Goal: Task Accomplishment & Management: Manage account settings

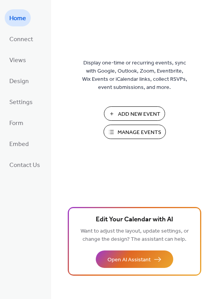
click at [132, 133] on span "Manage Events" at bounding box center [139, 133] width 44 height 8
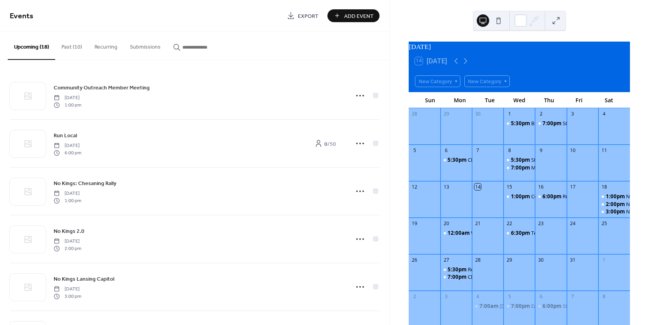
click at [63, 46] on button "Past (10)" at bounding box center [71, 45] width 33 height 28
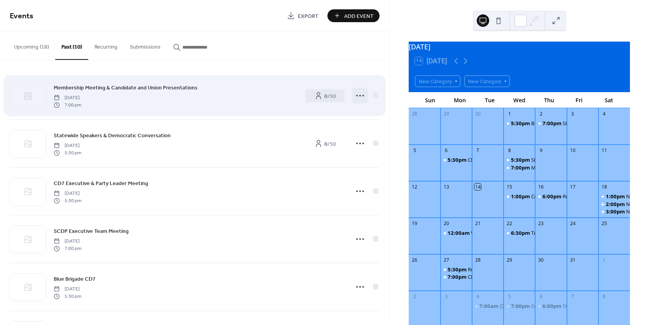
click at [357, 96] on icon at bounding box center [360, 95] width 12 height 12
click at [373, 95] on div at bounding box center [375, 94] width 5 height 5
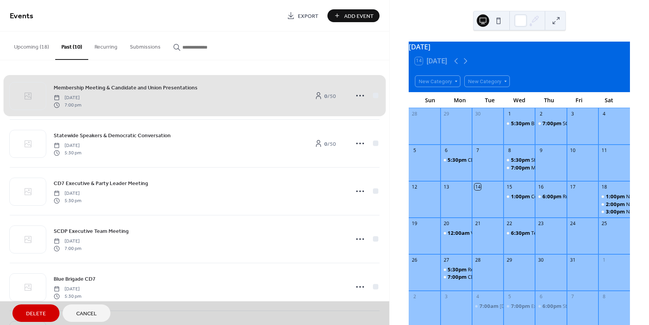
click at [88, 310] on span "Cancel" at bounding box center [86, 314] width 21 height 8
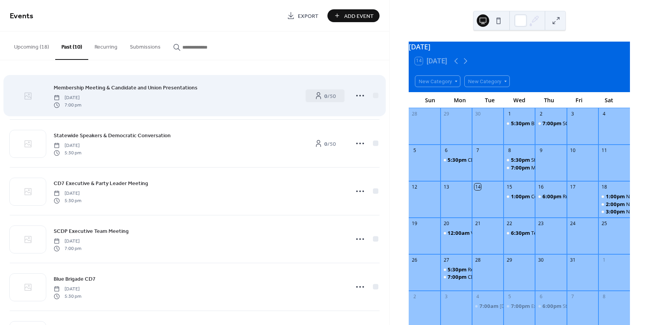
click at [29, 94] on icon at bounding box center [29, 95] width 2 height 2
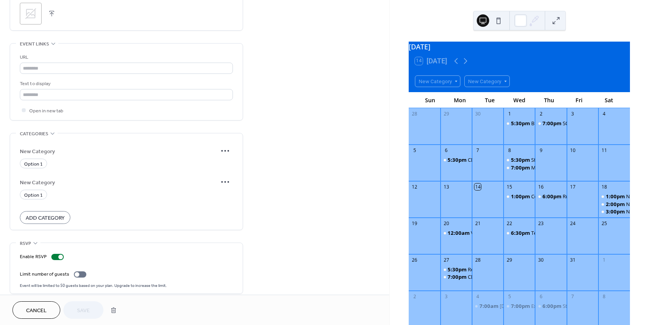
scroll to position [399, 0]
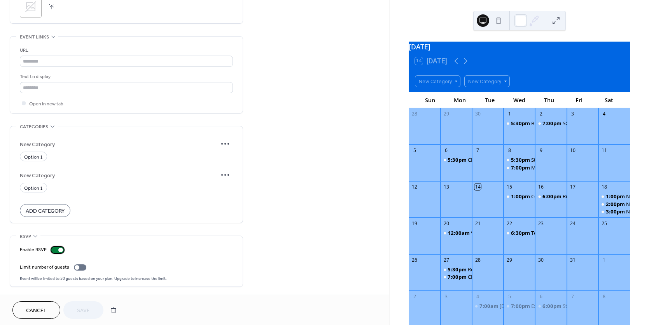
drag, startPoint x: 59, startPoint y: 250, endPoint x: 51, endPoint y: 249, distance: 7.9
click at [51, 249] on div at bounding box center [57, 250] width 12 height 6
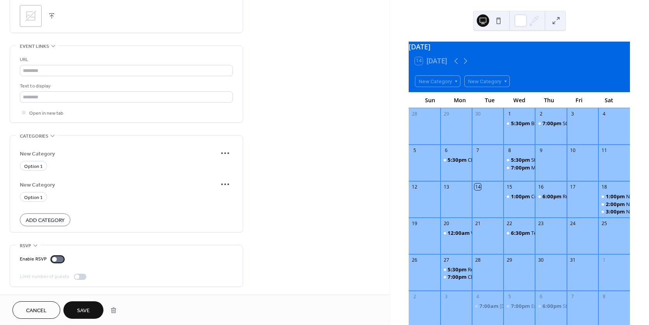
scroll to position [389, 0]
click at [87, 307] on span "Save" at bounding box center [83, 311] width 13 height 8
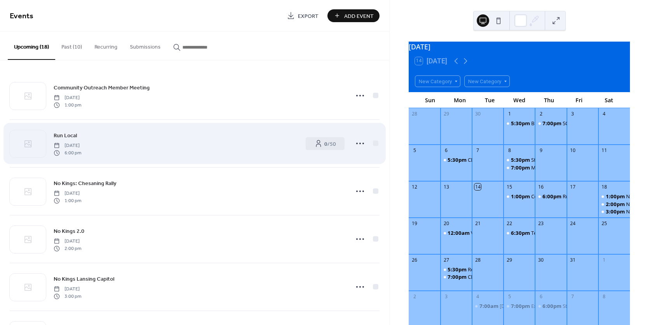
click at [166, 147] on div "Run Local [DATE] 6:00 pm" at bounding box center [176, 143] width 244 height 25
click at [214, 146] on div "Run Local [DATE] 6:00 pm" at bounding box center [176, 143] width 244 height 25
click at [26, 141] on icon at bounding box center [27, 143] width 9 height 9
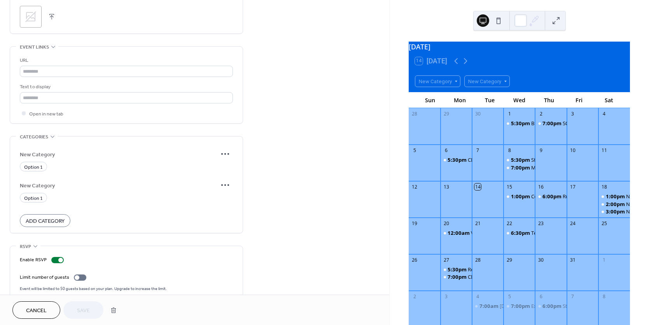
scroll to position [399, 0]
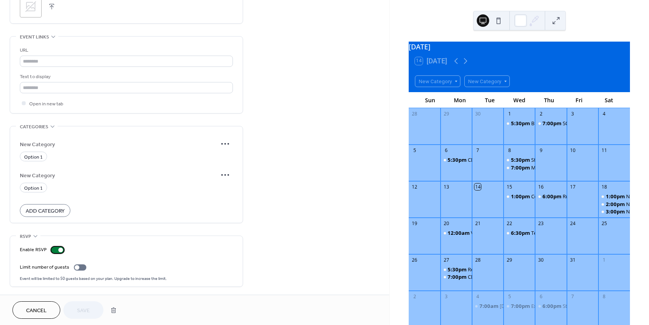
drag, startPoint x: 59, startPoint y: 250, endPoint x: 51, endPoint y: 249, distance: 8.3
click at [51, 249] on div at bounding box center [57, 250] width 12 height 6
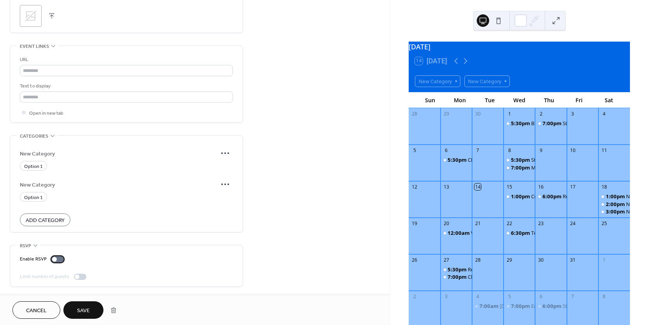
scroll to position [389, 0]
click at [83, 313] on span "Save" at bounding box center [83, 311] width 13 height 8
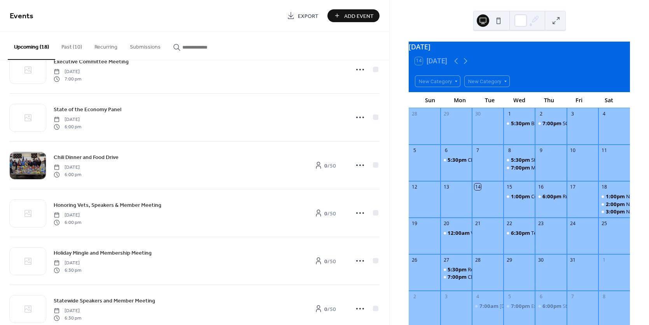
scroll to position [505, 0]
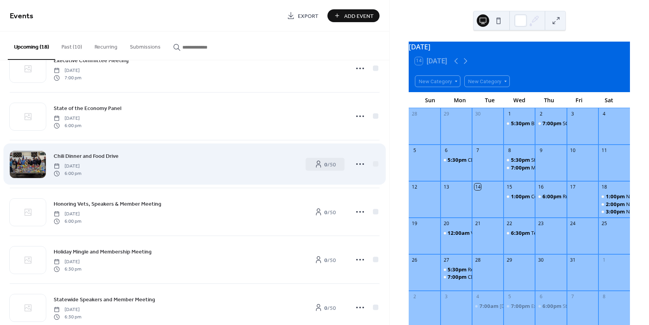
click at [28, 176] on div at bounding box center [28, 164] width 36 height 27
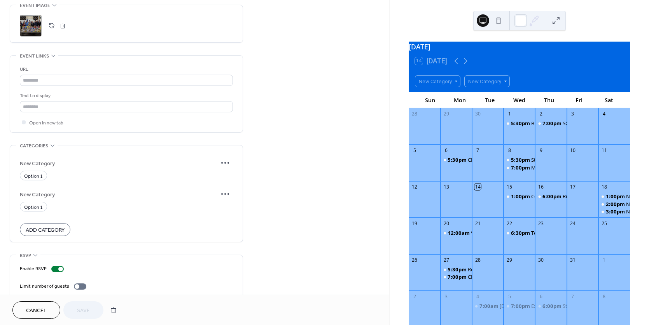
scroll to position [399, 0]
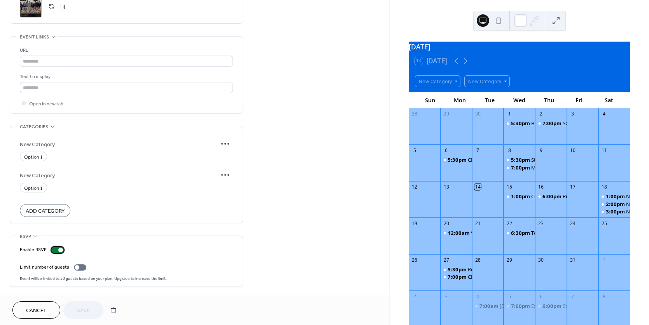
click at [60, 251] on div at bounding box center [60, 250] width 5 height 5
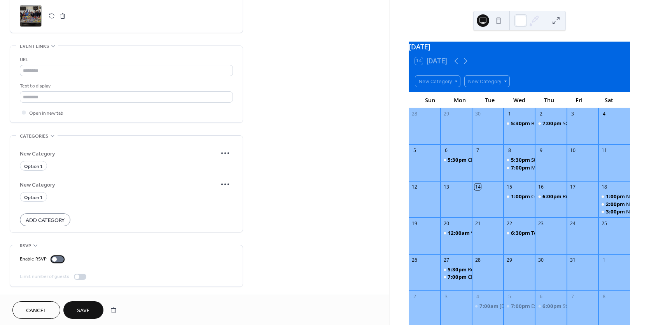
scroll to position [389, 0]
drag, startPoint x: 94, startPoint y: 307, endPoint x: 98, endPoint y: 307, distance: 4.3
click at [97, 307] on button "Save" at bounding box center [83, 309] width 40 height 17
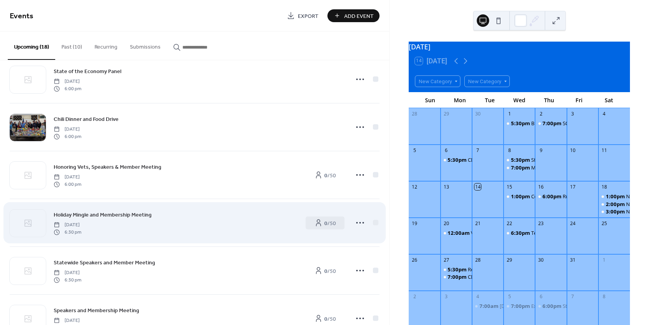
scroll to position [541, 0]
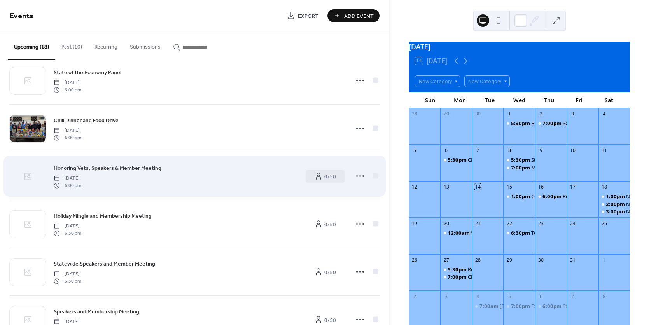
click at [29, 183] on div at bounding box center [28, 176] width 36 height 27
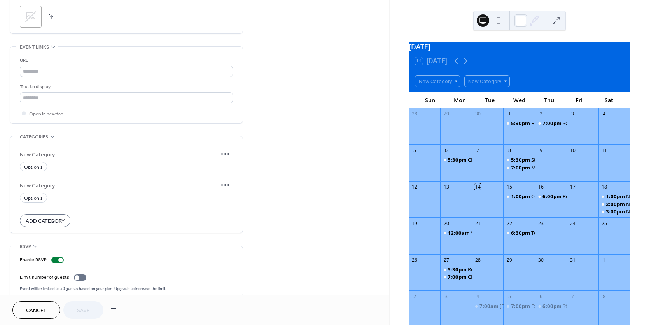
scroll to position [399, 0]
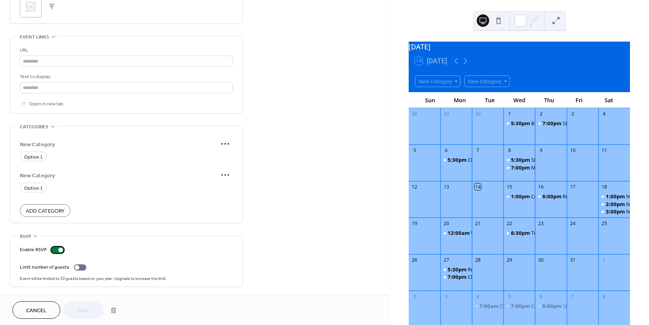
drag, startPoint x: 58, startPoint y: 251, endPoint x: 50, endPoint y: 249, distance: 8.0
click at [50, 249] on label "Enable RSVP" at bounding box center [43, 250] width 47 height 8
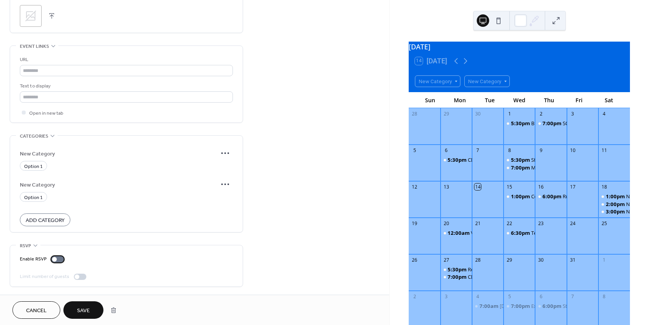
scroll to position [389, 0]
click at [87, 310] on span "Save" at bounding box center [83, 311] width 13 height 8
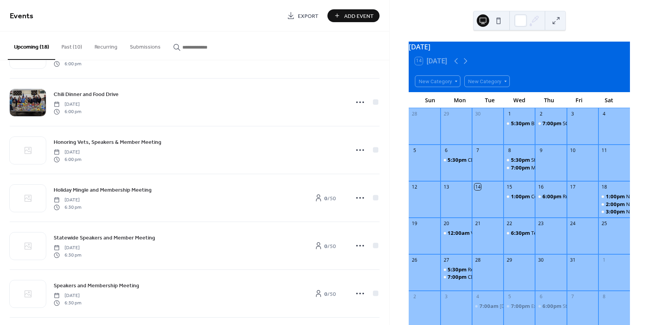
scroll to position [619, 0]
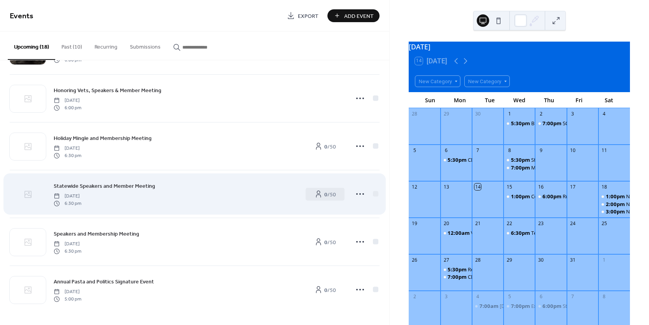
click at [17, 192] on div at bounding box center [28, 194] width 36 height 27
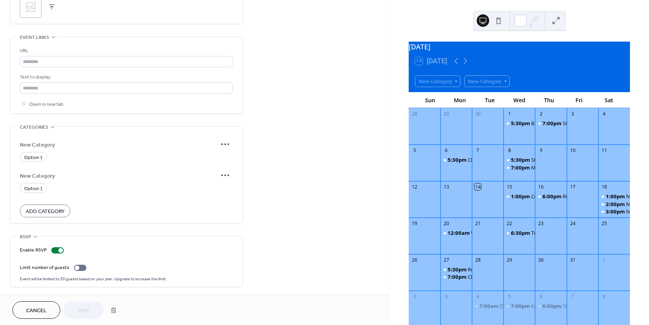
scroll to position [399, 0]
click at [54, 248] on div at bounding box center [57, 250] width 12 height 6
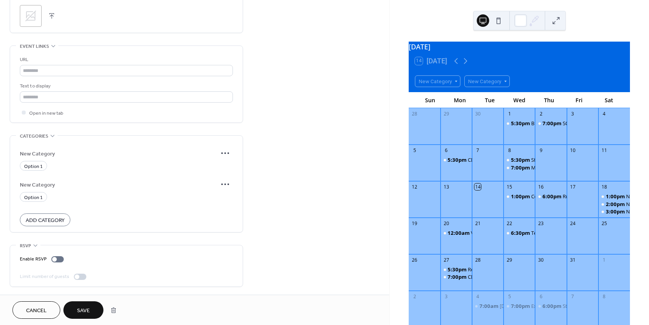
click at [85, 307] on span "Save" at bounding box center [83, 311] width 13 height 8
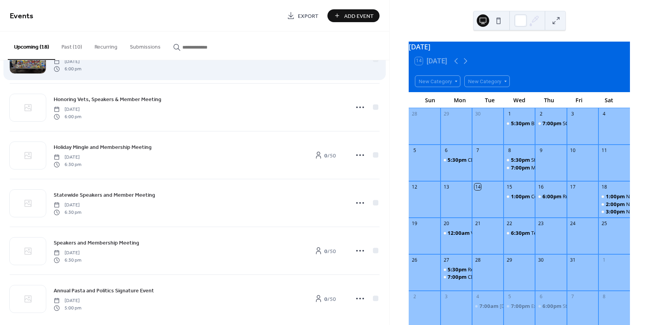
scroll to position [619, 0]
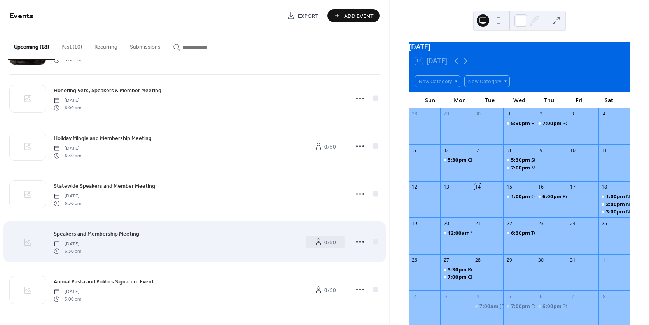
click at [33, 244] on div at bounding box center [28, 241] width 36 height 27
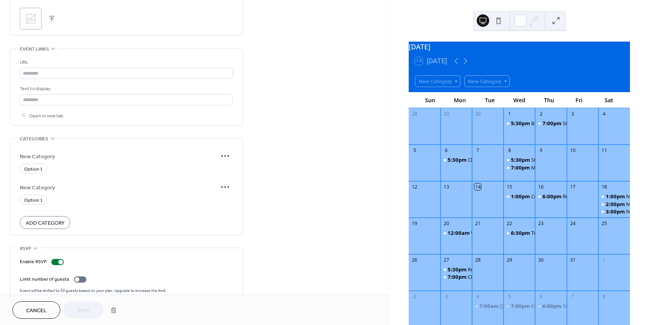
scroll to position [399, 0]
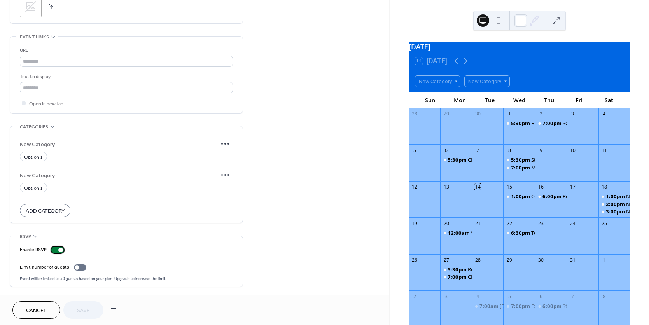
click at [52, 249] on div at bounding box center [57, 250] width 12 height 6
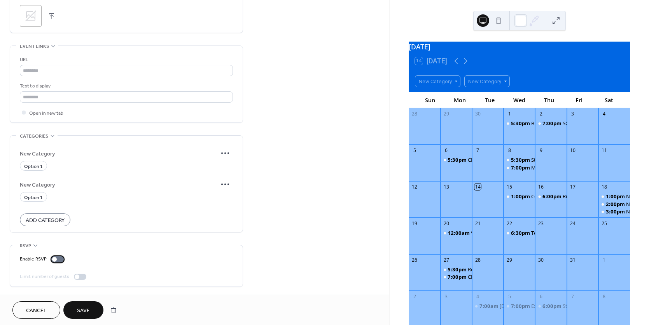
scroll to position [389, 0]
click at [79, 307] on span "Save" at bounding box center [83, 311] width 13 height 8
